Goal: Task Accomplishment & Management: Use online tool/utility

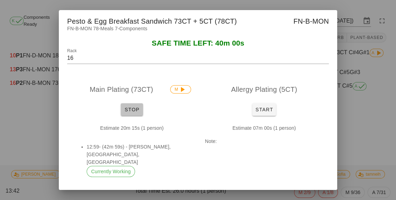
click at [128, 115] on button "Stop" at bounding box center [132, 109] width 22 height 13
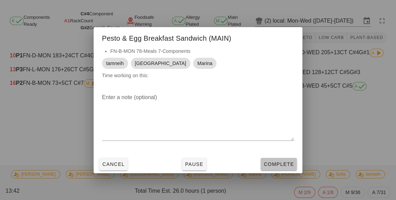
click at [275, 165] on span "Complete" at bounding box center [278, 164] width 31 height 6
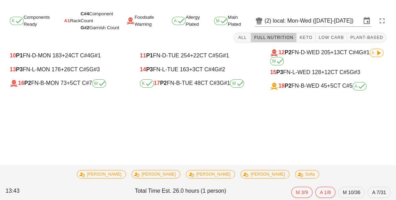
click at [317, 89] on div "18 P2 FN-B-WED 45 +5 CT C#5 A" at bounding box center [328, 86] width 116 height 8
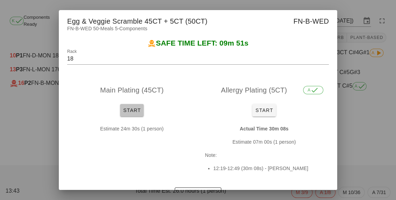
click at [138, 112] on span "Start" at bounding box center [132, 110] width 18 height 6
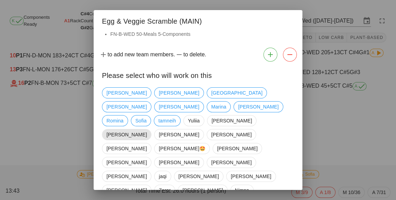
click at [147, 129] on span "[PERSON_NAME]" at bounding box center [126, 134] width 40 height 10
click at [226, 102] on span "Marina" at bounding box center [218, 107] width 15 height 10
click at [170, 115] on span "tamneih" at bounding box center [167, 120] width 18 height 10
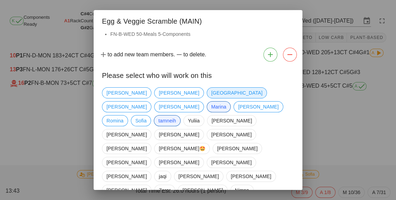
click at [211, 95] on span "[GEOGRAPHIC_DATA]" at bounding box center [236, 93] width 51 height 10
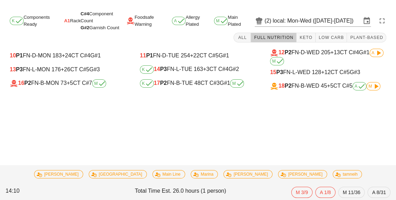
click at [379, 88] on icon at bounding box center [376, 86] width 8 height 8
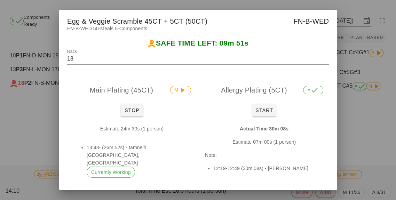
click at [376, 89] on div at bounding box center [198, 100] width 396 height 200
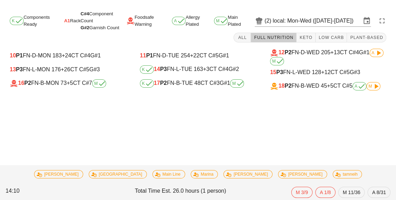
click at [371, 84] on span "M" at bounding box center [373, 86] width 10 height 4
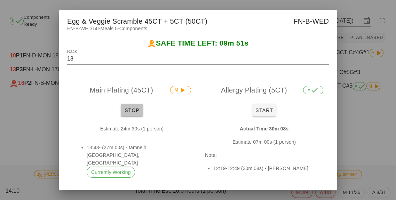
click at [135, 113] on span "Stop" at bounding box center [131, 110] width 17 height 6
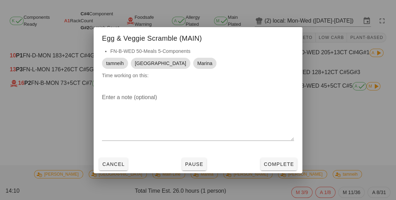
click at [289, 155] on div "Enter a note (optional)" at bounding box center [198, 121] width 209 height 67
click at [281, 167] on span "Complete" at bounding box center [278, 164] width 31 height 6
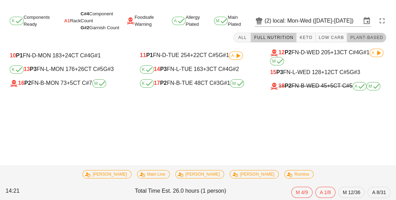
click at [354, 34] on button "Plant-Based" at bounding box center [366, 38] width 39 height 10
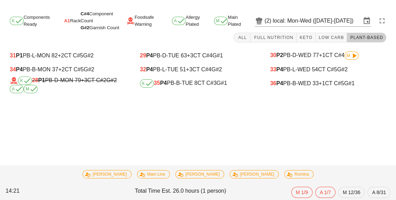
click at [309, 103] on div "Task started: Beef & Spinach Pasta Bolognese (ALLERGY) - Romina K Components Re…" at bounding box center [198, 104] width 396 height 192
click at [312, 81] on div "36 P4 PB-B-WED 33 +1 CT C#5 G#1" at bounding box center [328, 83] width 116 height 6
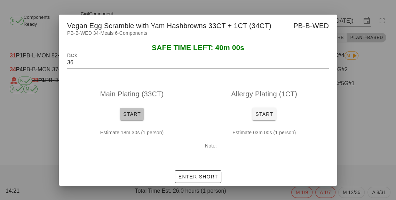
click at [125, 117] on span "Start" at bounding box center [132, 114] width 18 height 6
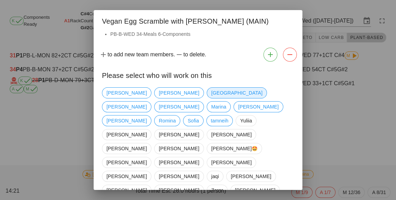
click at [211, 98] on span "[GEOGRAPHIC_DATA]" at bounding box center [236, 93] width 51 height 10
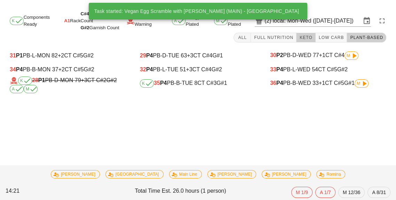
click at [309, 41] on button "Keto" at bounding box center [305, 38] width 19 height 10
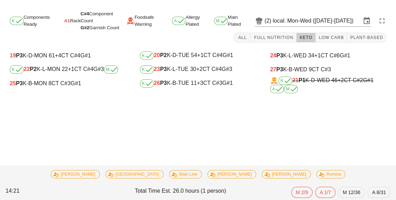
click at [49, 81] on div "25 P3 K-B-MON 8 CT C#3 G#1" at bounding box center [68, 83] width 116 height 6
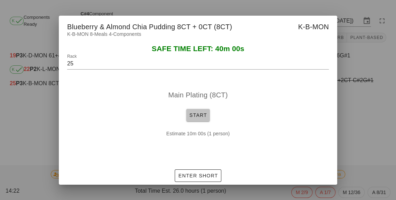
click at [193, 121] on button "Start" at bounding box center [198, 115] width 24 height 13
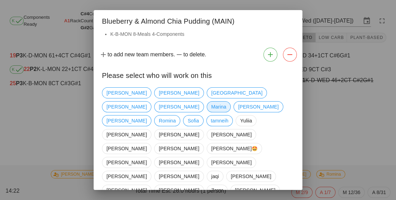
click at [226, 103] on span "Marina" at bounding box center [218, 107] width 15 height 10
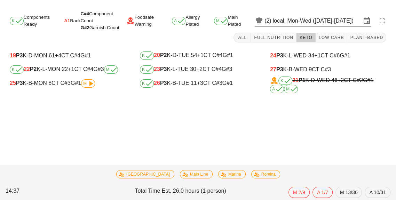
click at [76, 89] on div "25 P3 K-B-MON 8 CT C#3 G#1 M" at bounding box center [67, 84] width 127 height 14
click at [72, 86] on div "25 P3 K-B-MON 8 CT C#3 G#1 M" at bounding box center [68, 83] width 116 height 8
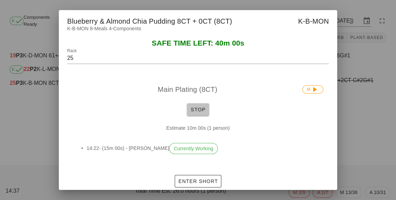
click at [192, 116] on button "Stop" at bounding box center [198, 109] width 22 height 13
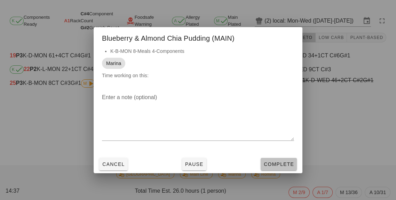
click at [283, 167] on span "Complete" at bounding box center [278, 164] width 31 height 6
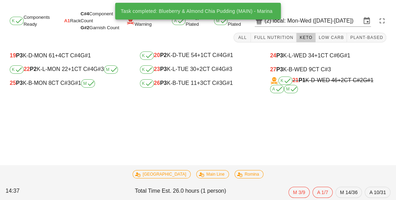
click at [179, 87] on div "K 26 P3 K-B-TUE 11 +3 CT C#3 G#1" at bounding box center [198, 83] width 116 height 8
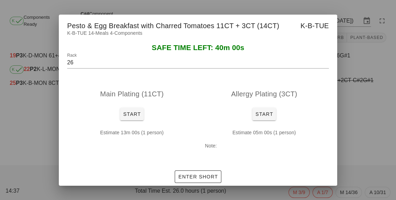
click at [361, 172] on div at bounding box center [198, 100] width 396 height 200
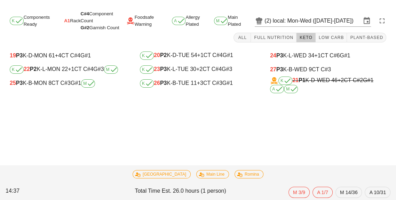
click at [355, 90] on div "K 21 P1 K-D-WED 46 +2 CT C#2 G#1 A M" at bounding box center [328, 85] width 116 height 17
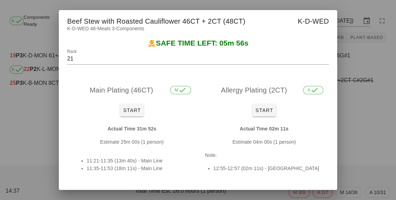
click at [362, 150] on div at bounding box center [198, 100] width 396 height 200
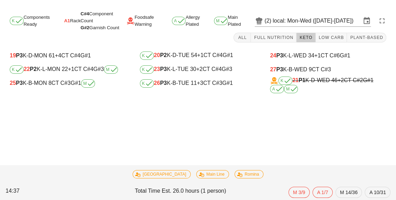
click at [296, 71] on div "27 P3 K-B-WED 9 CT C#3" at bounding box center [328, 69] width 116 height 6
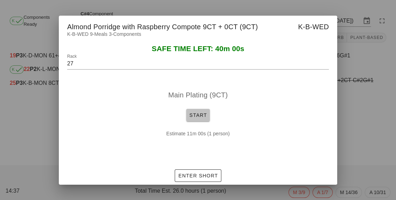
click at [206, 118] on span "Start" at bounding box center [198, 115] width 18 height 6
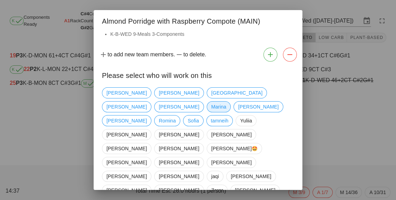
click at [226, 102] on span "Marina" at bounding box center [218, 107] width 15 height 10
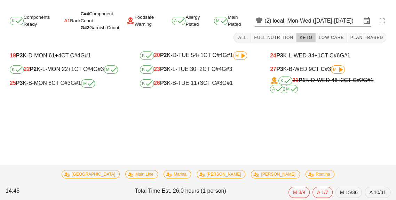
click at [303, 72] on div "27 P3 K-B-WED 9 CT C#3 M" at bounding box center [328, 69] width 116 height 8
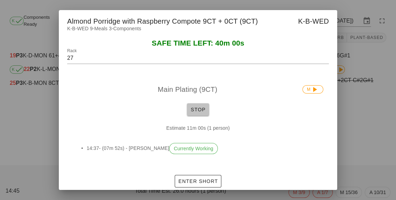
click at [196, 112] on span "Stop" at bounding box center [198, 110] width 17 height 6
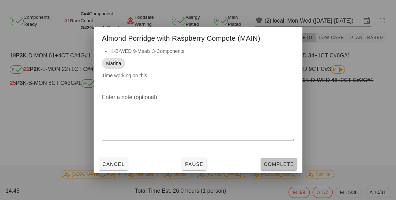
click at [272, 167] on span "Complete" at bounding box center [278, 164] width 31 height 6
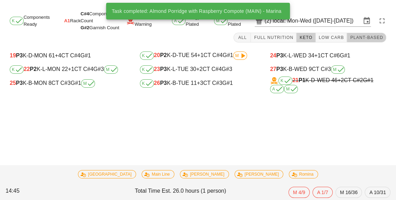
click at [368, 41] on button "Plant-Based" at bounding box center [366, 38] width 39 height 10
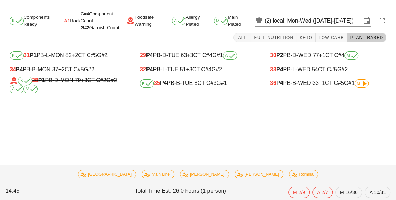
click at [184, 82] on div "K 35 P4 PB-B-TUE 8 CT C#3 G#1" at bounding box center [198, 83] width 116 height 8
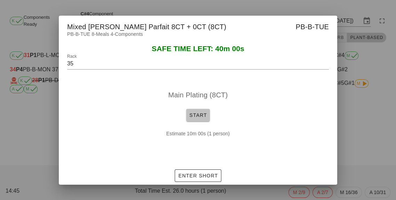
click at [195, 121] on button "Start" at bounding box center [198, 115] width 24 height 13
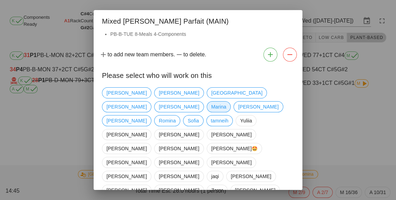
click at [226, 102] on span "Marina" at bounding box center [218, 107] width 15 height 10
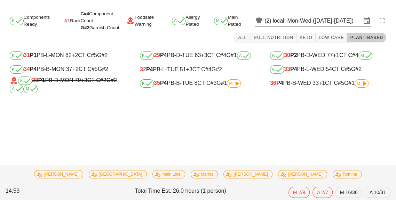
click at [231, 87] on span "M" at bounding box center [234, 83] width 14 height 8
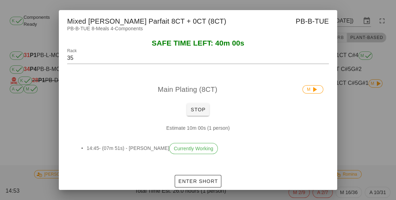
click at [351, 158] on div at bounding box center [198, 100] width 396 height 200
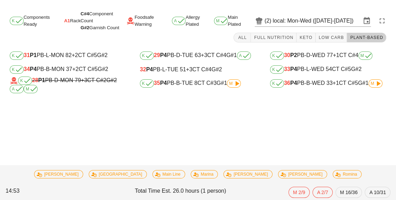
click at [223, 86] on span "G#1" at bounding box center [221, 83] width 10 height 6
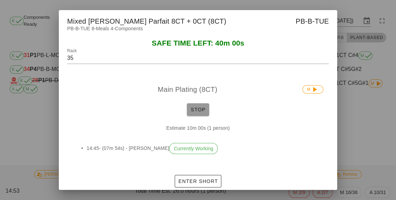
click at [200, 116] on button "Stop" at bounding box center [198, 109] width 22 height 13
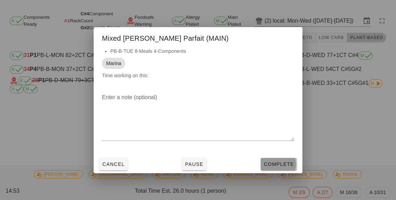
click at [281, 167] on span "Complete" at bounding box center [278, 164] width 31 height 6
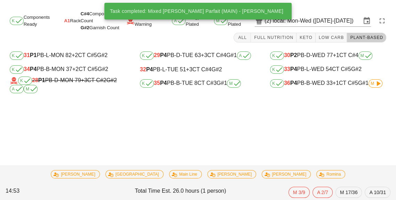
click at [373, 84] on span "M" at bounding box center [375, 83] width 10 height 4
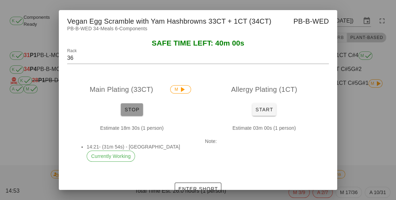
click at [130, 116] on button "Stop" at bounding box center [132, 109] width 22 height 13
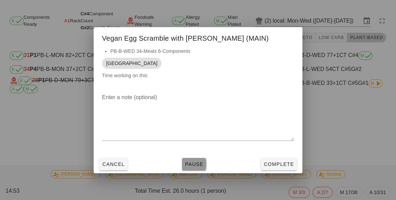
click at [199, 170] on button "Pause" at bounding box center [194, 164] width 24 height 13
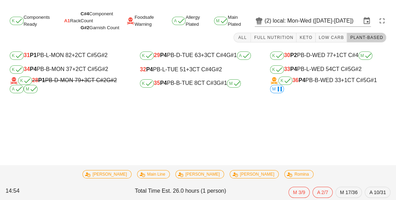
click at [321, 82] on div "K 36 P4 PB-B-WED 33 +1 CT C#5 G#1 M" at bounding box center [328, 85] width 116 height 17
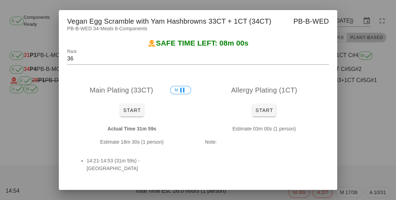
click at [369, 159] on div at bounding box center [198, 100] width 396 height 200
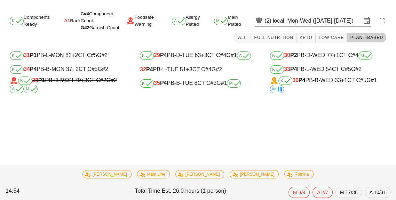
click at [183, 85] on div "K 35 P4 PB-B-TUE 8 CT C#3 G#1 M" at bounding box center [198, 83] width 116 height 8
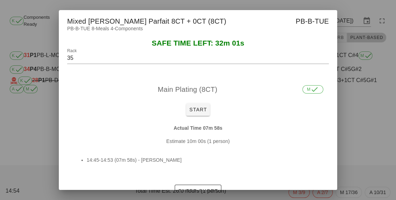
click at [40, 129] on div at bounding box center [198, 100] width 396 height 200
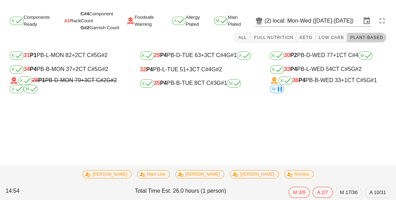
click at [72, 93] on div "K 28 P1 PB-D-MON 79 +3 CT C#2 G#2 A M" at bounding box center [68, 85] width 116 height 17
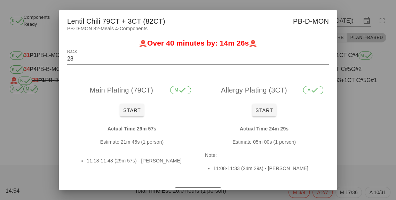
click at [40, 136] on div at bounding box center [198, 100] width 396 height 200
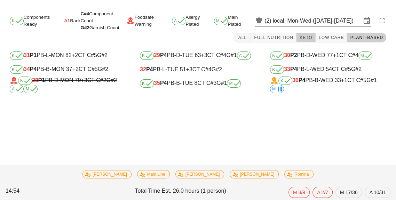
click at [315, 33] on button "Keto" at bounding box center [305, 38] width 19 height 10
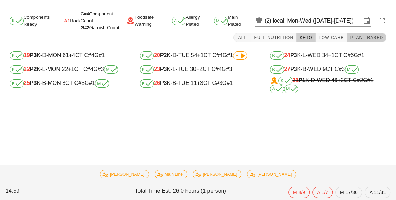
click at [370, 39] on span "Plant-Based" at bounding box center [366, 37] width 33 height 5
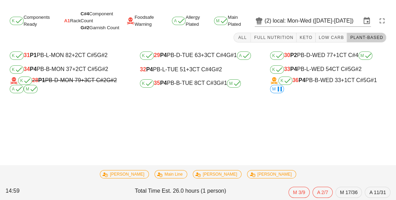
click at [273, 87] on span "M" at bounding box center [277, 89] width 10 height 4
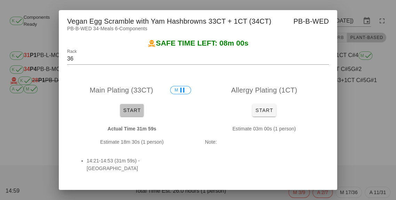
click at [142, 117] on button "Start" at bounding box center [132, 110] width 24 height 13
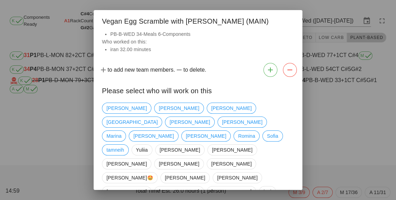
scroll to position [5, 0]
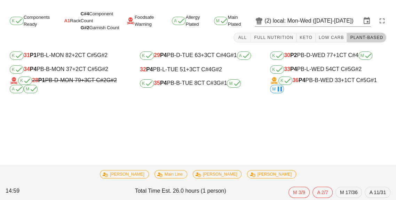
click at [276, 92] on icon at bounding box center [279, 89] width 8 height 8
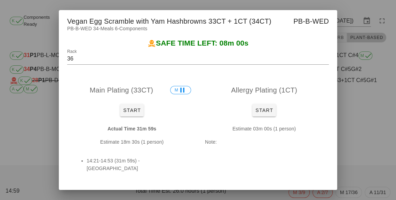
click at [275, 98] on div "Allergy Plating (1CT)" at bounding box center [263, 90] width 129 height 22
click at [175, 94] on span "M" at bounding box center [181, 90] width 12 height 8
click at [144, 133] on div "Actual Time 31m 59s Estimate 18m 30s (1 person) 14:21-14:53 (31m 59s) - [GEOGRA…" at bounding box center [131, 151] width 129 height 64
click at [134, 113] on span "Start" at bounding box center [132, 110] width 18 height 6
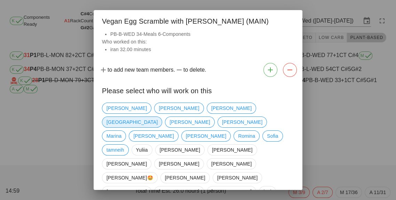
click at [158, 117] on span "[GEOGRAPHIC_DATA]" at bounding box center [131, 122] width 51 height 10
click at [153, 173] on span "[PERSON_NAME]🤩" at bounding box center [129, 178] width 47 height 10
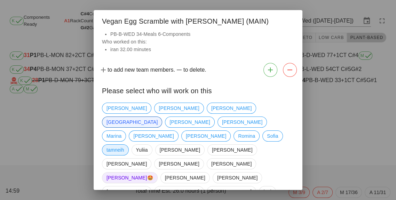
click at [124, 145] on span "tamneih" at bounding box center [115, 150] width 18 height 10
click at [153, 173] on span "[PERSON_NAME]🤩" at bounding box center [129, 178] width 47 height 10
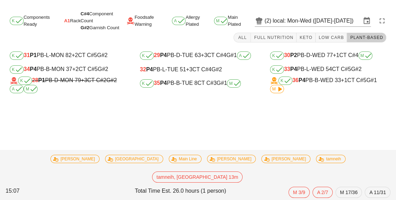
click at [69, 69] on div "K 34 P4 PB-B-MON 37 +2 CT C#5 G#2" at bounding box center [68, 69] width 116 height 8
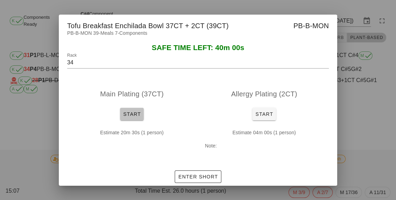
click at [139, 120] on button "Start" at bounding box center [132, 114] width 24 height 13
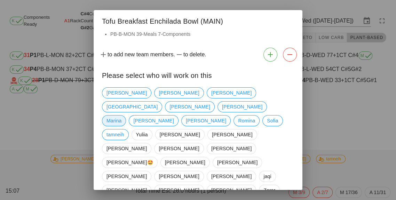
click at [121, 115] on span "Marina" at bounding box center [113, 120] width 15 height 10
click at [162, 101] on span "[GEOGRAPHIC_DATA]" at bounding box center [132, 106] width 60 height 11
click at [124, 129] on span "tamneih" at bounding box center [115, 134] width 18 height 10
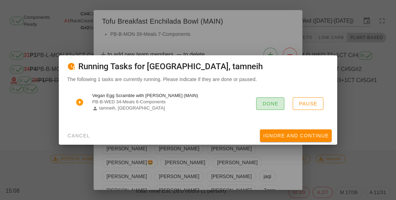
click at [267, 106] on span "Done" at bounding box center [270, 104] width 16 height 6
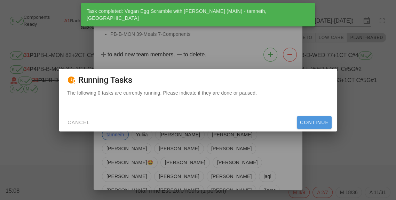
click at [318, 129] on button "Continue" at bounding box center [314, 122] width 35 height 13
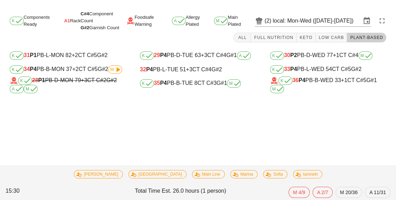
click at [72, 72] on div "K 34 P4 PB-B-MON 37 +2 CT C#5 G#2 M" at bounding box center [68, 69] width 116 height 8
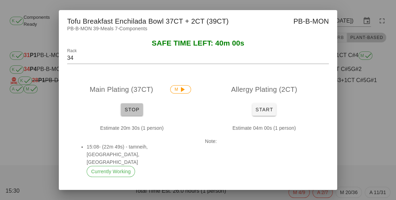
click at [131, 112] on span "Stop" at bounding box center [131, 110] width 17 height 6
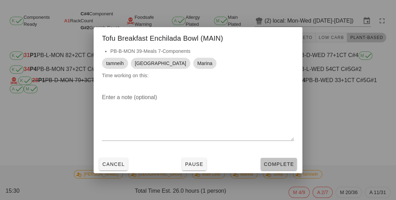
click at [281, 170] on button "Complete" at bounding box center [279, 164] width 36 height 13
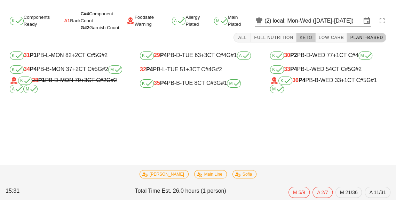
click at [310, 42] on button "Keto" at bounding box center [305, 38] width 19 height 10
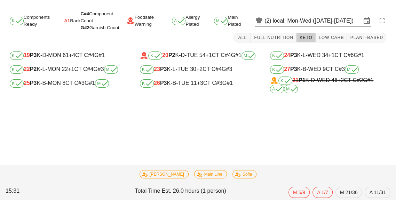
click at [185, 88] on div "K 26 P3 K-B-TUE 11 +3 CT C#3 G#1" at bounding box center [198, 83] width 116 height 8
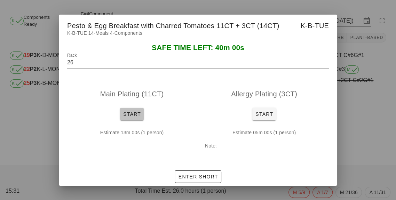
click at [138, 120] on button "Start" at bounding box center [132, 114] width 24 height 13
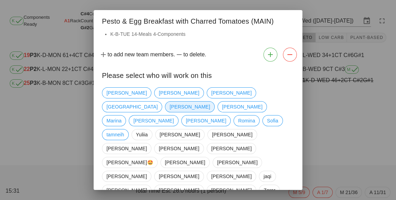
click at [207, 102] on span "[PERSON_NAME]" at bounding box center [189, 107] width 40 height 10
click at [210, 102] on span "[PERSON_NAME]" at bounding box center [189, 107] width 40 height 10
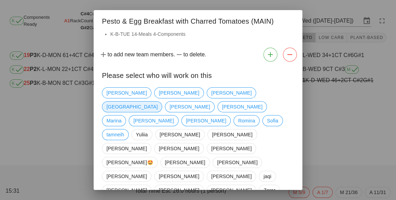
click at [158, 102] on span "[GEOGRAPHIC_DATA]" at bounding box center [131, 107] width 51 height 10
click at [124, 129] on span "tamneih" at bounding box center [115, 134] width 18 height 10
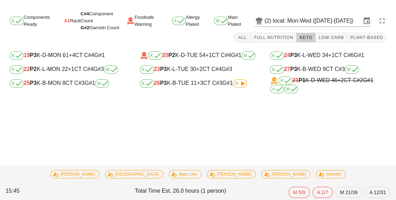
click at [188, 90] on div "K 26 P3 K-B-TUE 11 +3 CT C#3 G#1 M" at bounding box center [197, 84] width 127 height 14
click at [186, 88] on div "K 26 P3 K-B-TUE 11 +3 CT C#3 G#1 M" at bounding box center [198, 83] width 116 height 8
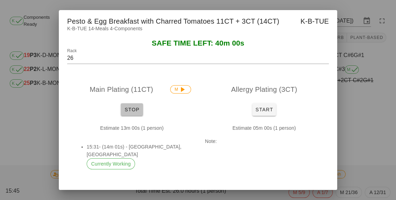
click at [129, 112] on span "Stop" at bounding box center [131, 110] width 17 height 6
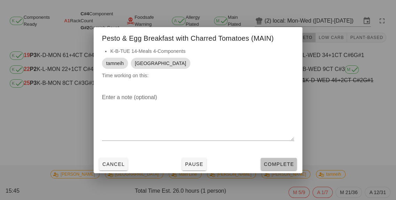
click at [279, 170] on button "Complete" at bounding box center [279, 164] width 36 height 13
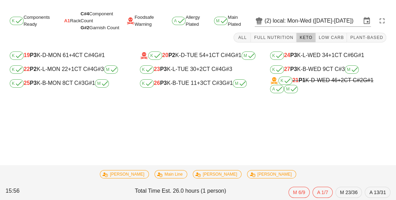
click at [50, 58] on div "K 19 P3 K-D-MON 61 +4 CT C#4 G#1" at bounding box center [68, 55] width 116 height 8
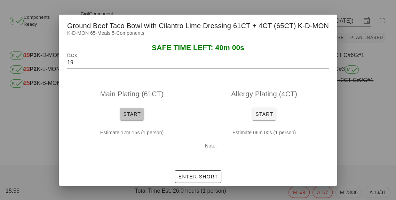
click at [127, 120] on button "Start" at bounding box center [132, 114] width 24 height 13
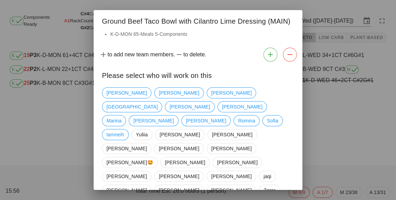
click at [274, 94] on div "[PERSON_NAME] [PERSON_NAME] iran [PERSON_NAME] [PERSON_NAME] [PERSON_NAME] Romi…" at bounding box center [198, 177] width 192 height 184
click at [121, 115] on span "Marina" at bounding box center [113, 120] width 15 height 10
click at [158, 102] on span "[GEOGRAPHIC_DATA]" at bounding box center [131, 107] width 51 height 10
click at [4, 65] on div at bounding box center [198, 100] width 396 height 200
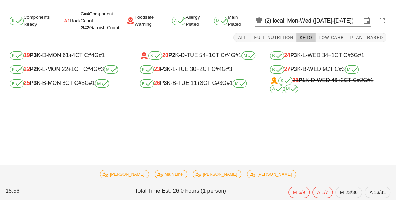
click at [76, 53] on div "K 19 P3 K-D-MON 61 +4 CT C#4 G#1" at bounding box center [68, 55] width 116 height 8
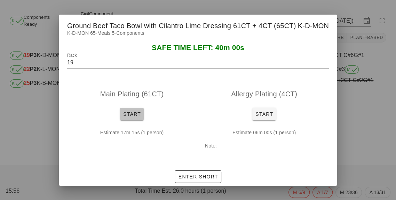
click at [126, 120] on button "Start" at bounding box center [132, 114] width 24 height 13
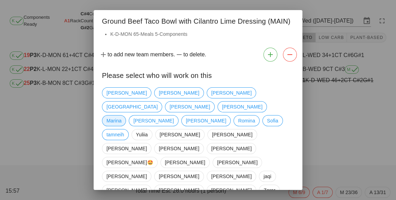
click at [121, 115] on span "Marina" at bounding box center [113, 120] width 15 height 10
click at [158, 102] on span "[GEOGRAPHIC_DATA]" at bounding box center [131, 107] width 51 height 10
click at [124, 129] on span "tamneih" at bounding box center [115, 134] width 18 height 10
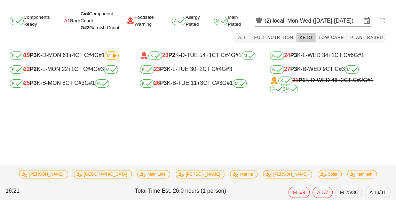
click at [95, 54] on div "K 19 P3 K-D-MON 61 +4 CT C#4 G#1 M" at bounding box center [68, 55] width 116 height 8
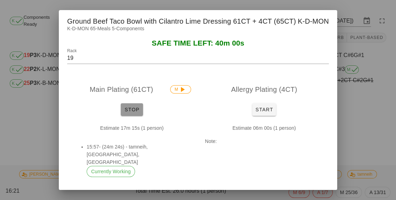
click at [129, 112] on span "Stop" at bounding box center [131, 110] width 17 height 6
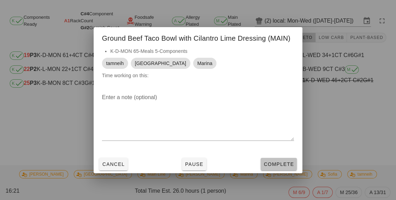
click at [278, 167] on span "Complete" at bounding box center [278, 164] width 31 height 6
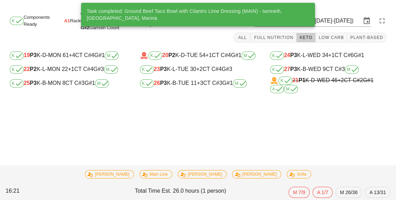
click at [84, 58] on div "K 19 P3 K-D-MON 61 +4 CT C#4 G#1 M" at bounding box center [68, 55] width 116 height 8
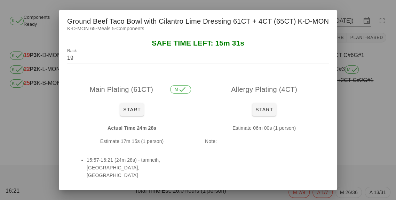
click at [357, 162] on div at bounding box center [198, 100] width 396 height 200
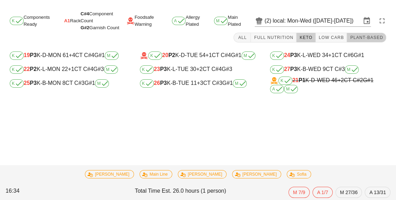
click at [367, 38] on span "Plant-Based" at bounding box center [366, 37] width 33 height 5
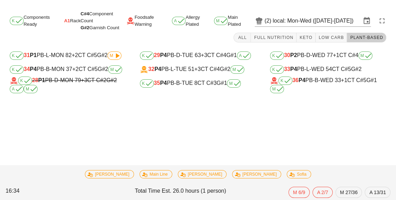
click at [307, 72] on div "K 33 P4 PB-L-WED 54 CT C#5 G#2" at bounding box center [328, 69] width 116 height 8
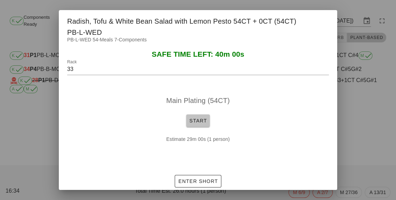
click at [201, 127] on button "Start" at bounding box center [198, 120] width 24 height 13
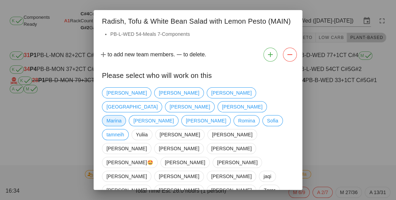
click at [121, 115] on span "Marina" at bounding box center [113, 120] width 15 height 10
click at [158, 102] on span "[GEOGRAPHIC_DATA]" at bounding box center [131, 107] width 51 height 10
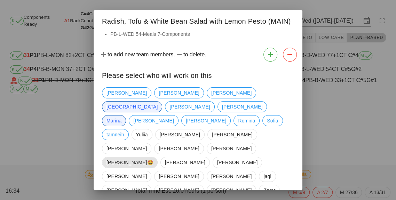
click at [153, 157] on span "[PERSON_NAME]🤩" at bounding box center [129, 162] width 47 height 10
click at [124, 129] on span "tamneih" at bounding box center [115, 134] width 18 height 10
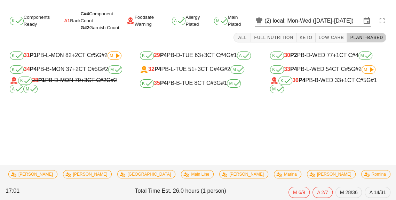
click at [83, 52] on div "K 31 P1 PB-L-MON 82 +2 CT C#5 G#2 M" at bounding box center [68, 55] width 116 height 8
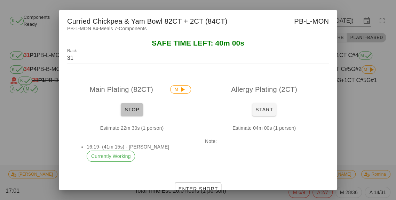
click at [131, 112] on span "Stop" at bounding box center [131, 110] width 17 height 6
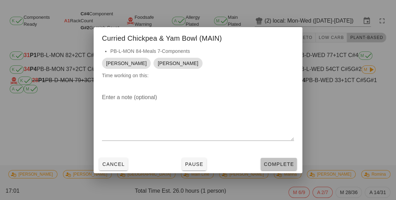
click at [283, 170] on button "Complete" at bounding box center [279, 164] width 36 height 13
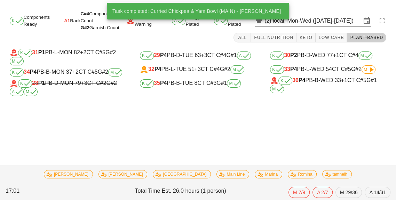
click at [89, 55] on div "K 31 P1 PB-L-MON 82 +2 CT C#5 G#2 M" at bounding box center [68, 57] width 116 height 17
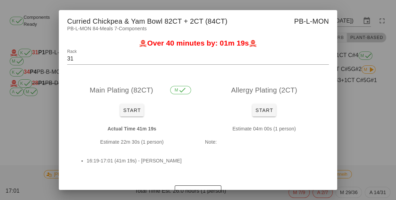
click at [361, 143] on div at bounding box center [198, 100] width 396 height 200
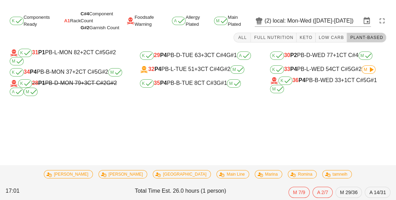
click at [309, 70] on div "K 33 P4 PB-L-WED 54 CT C#5 G#2 M" at bounding box center [328, 69] width 116 height 8
type input "33"
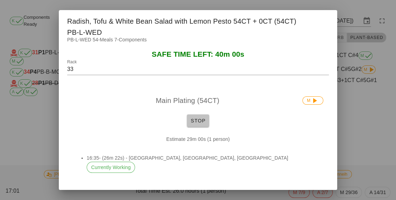
click at [199, 123] on span "Stop" at bounding box center [198, 121] width 17 height 6
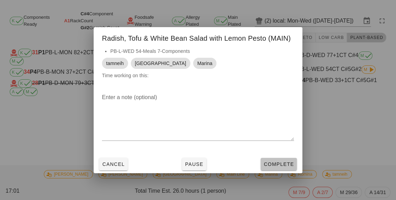
click at [279, 170] on button "Complete" at bounding box center [279, 164] width 36 height 13
